Goal: Information Seeking & Learning: Learn about a topic

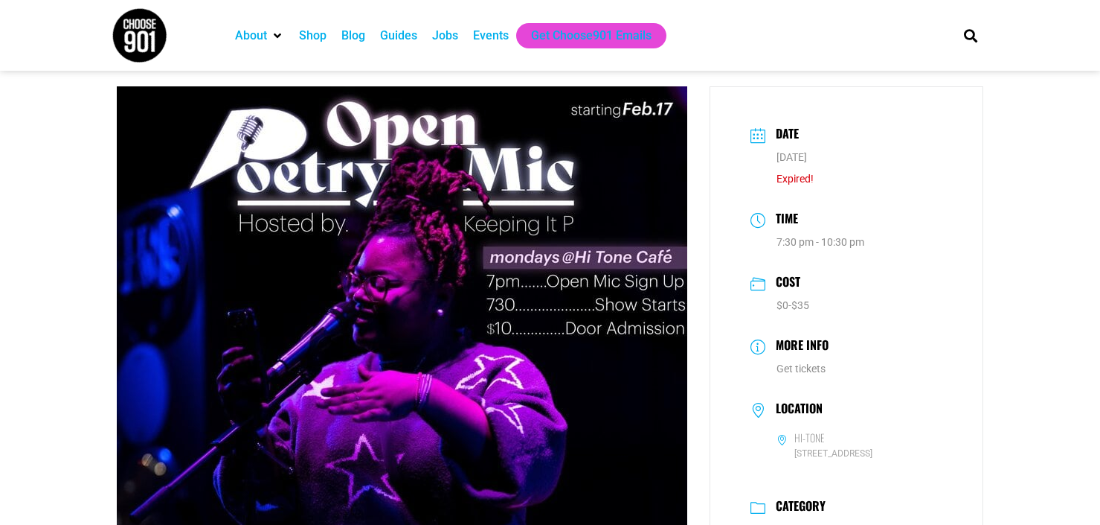
scroll to position [4, 0]
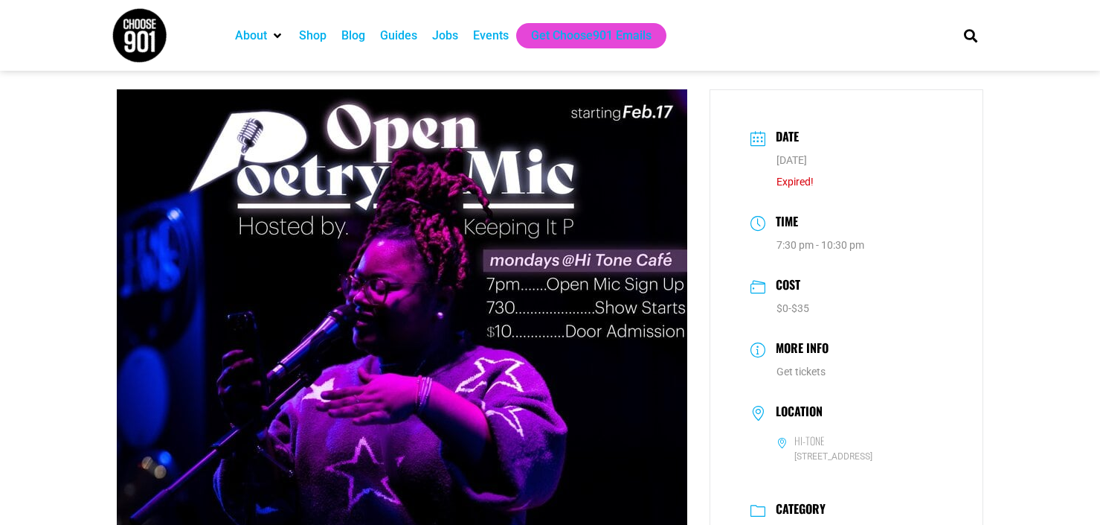
click at [788, 133] on h3 "Date" at bounding box center [784, 138] width 31 height 22
click at [766, 138] on div "Date Jul 07 2025 Expired!" at bounding box center [847, 158] width 214 height 76
click at [584, 118] on img at bounding box center [402, 445] width 571 height 713
click at [490, 36] on div "Events" at bounding box center [491, 36] width 36 height 18
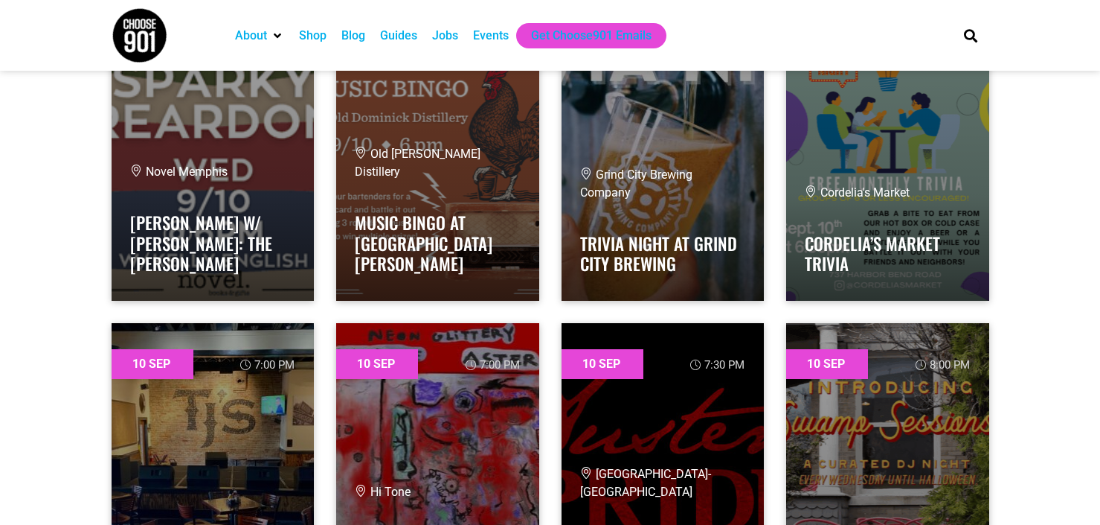
scroll to position [3930, 0]
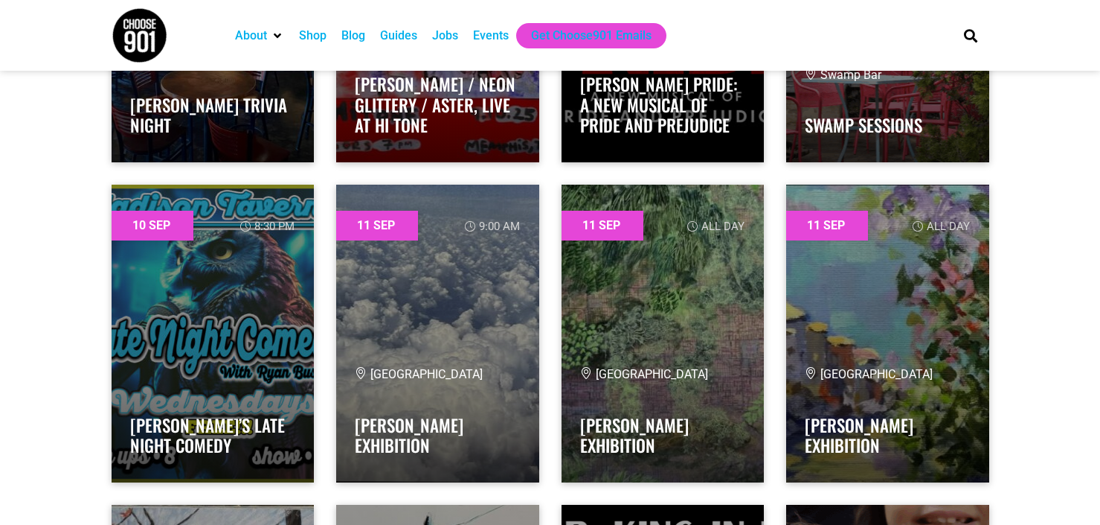
drag, startPoint x: 1096, startPoint y: 209, endPoint x: 1097, endPoint y: 227, distance: 17.9
drag, startPoint x: 1099, startPoint y: 251, endPoint x: 1107, endPoint y: 252, distance: 8.3
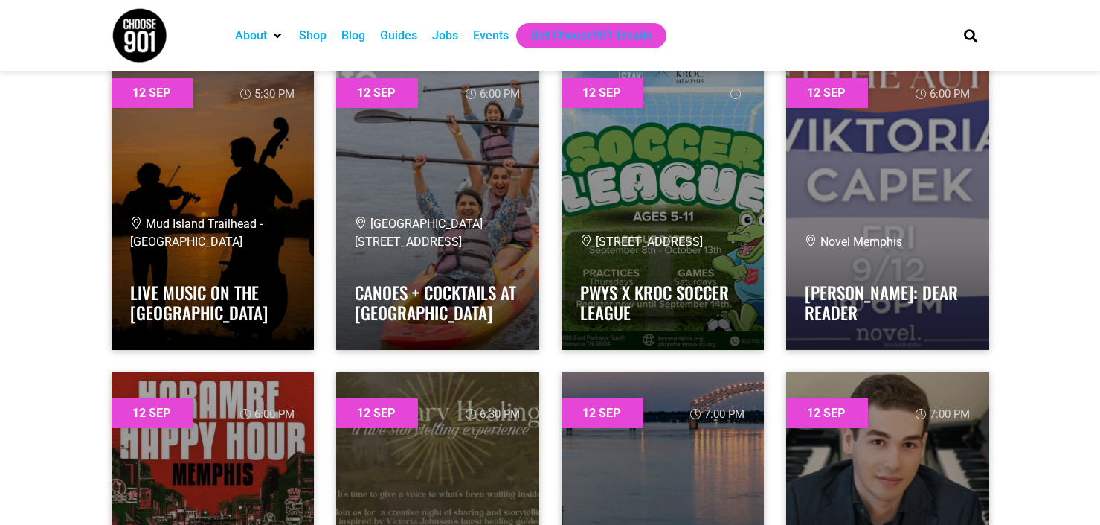
scroll to position [8360, 0]
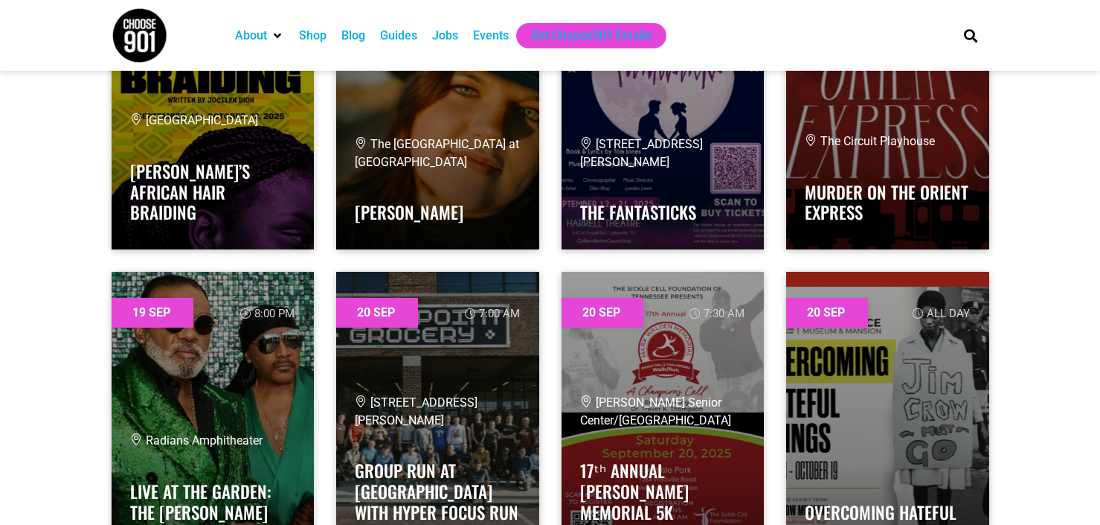
scroll to position [24792, 0]
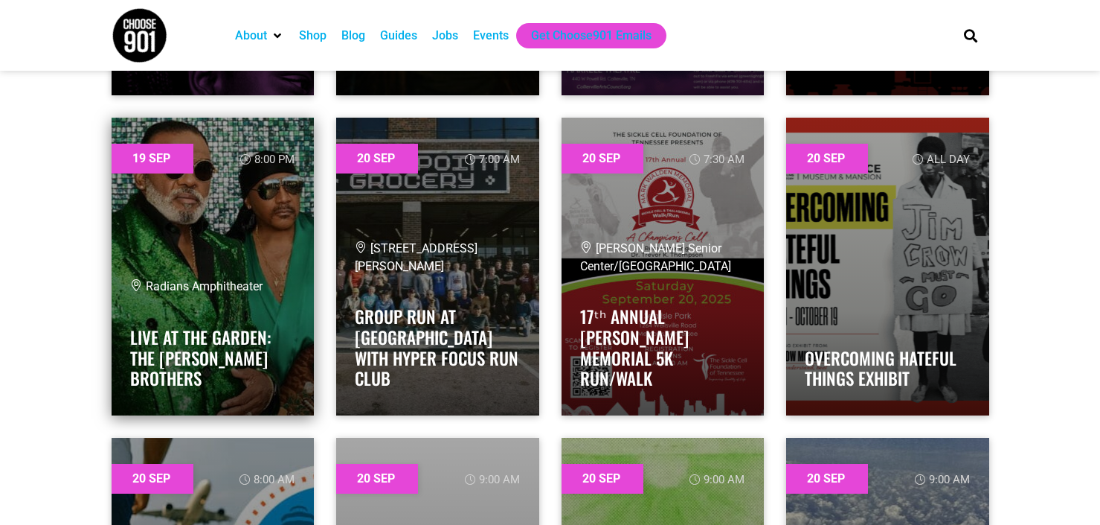
click at [222, 333] on div "Radians Amphitheater Live at the Garden: The [PERSON_NAME] Brothers" at bounding box center [213, 337] width 166 height 118
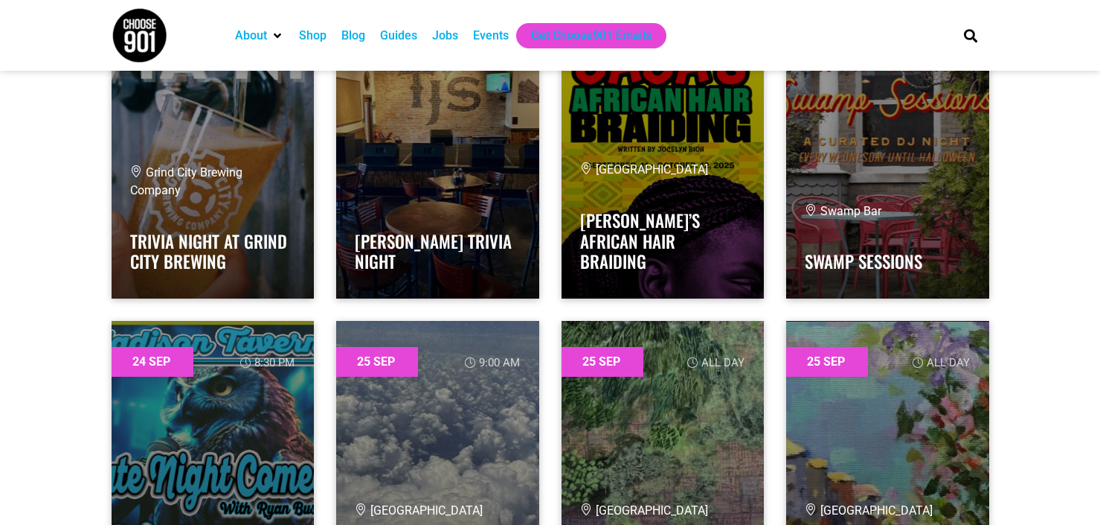
scroll to position [35294, 0]
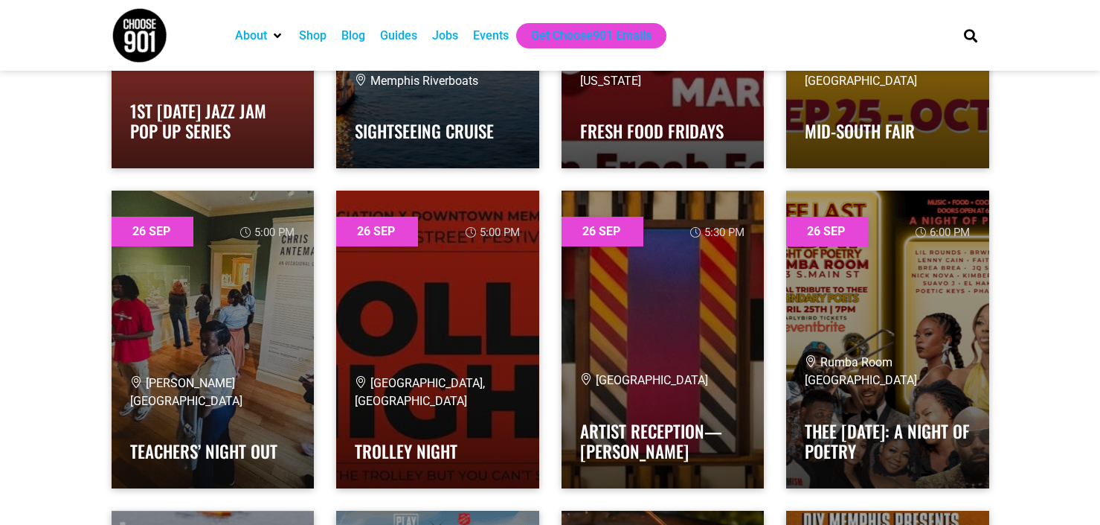
scroll to position [38549, 0]
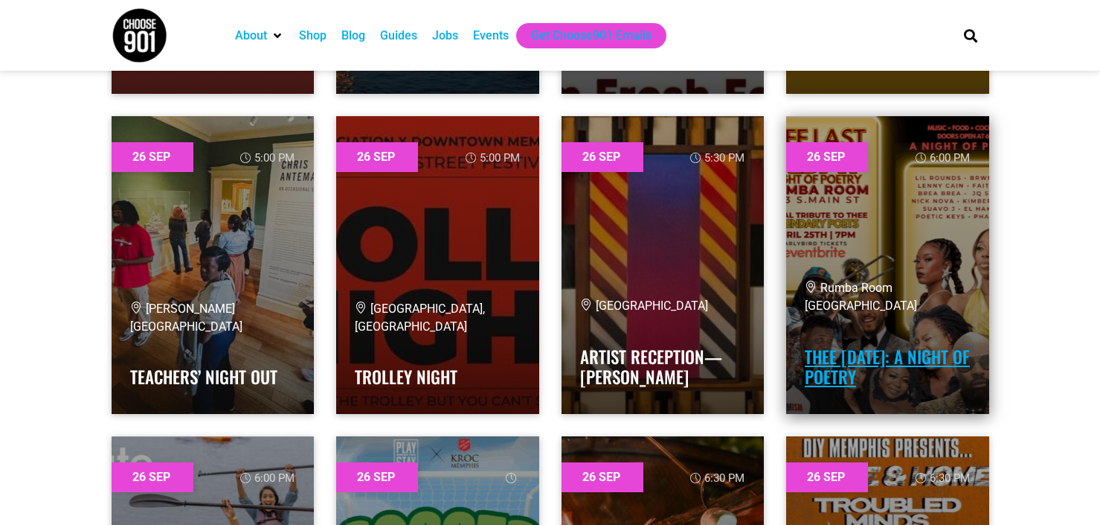
click at [881, 353] on link "Thee [DATE]: A Night of Poetry" at bounding box center [887, 367] width 165 height 46
